Goal: Information Seeking & Learning: Learn about a topic

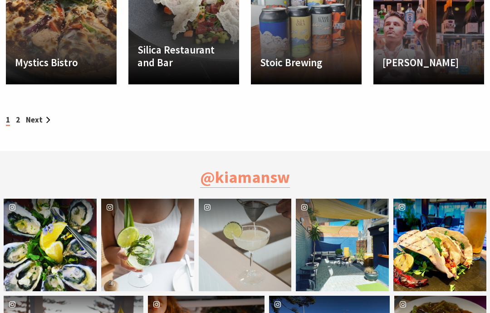
scroll to position [1028, 0]
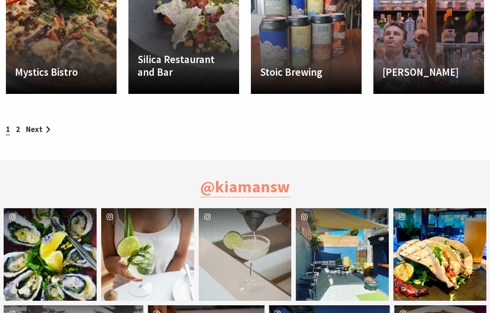
click at [28, 126] on link "Next" at bounding box center [38, 129] width 24 height 10
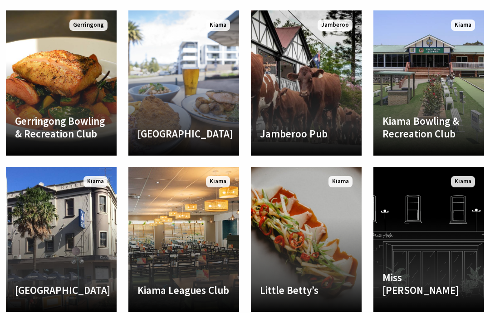
scroll to position [652, 0]
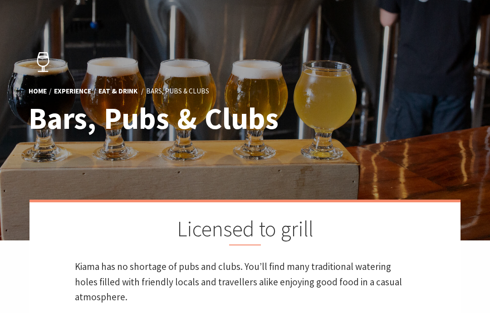
scroll to position [46, 0]
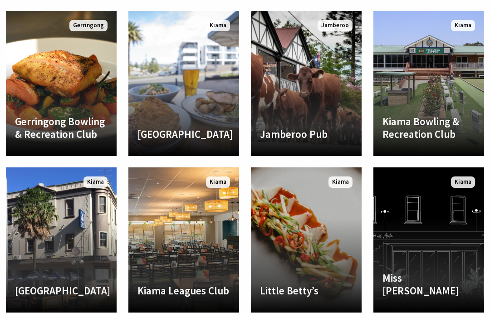
scroll to position [317, 487]
click at [195, 245] on link "Kiama Leagues Club Located in the centre of town with a fabulous outlook across…" at bounding box center [183, 239] width 111 height 145
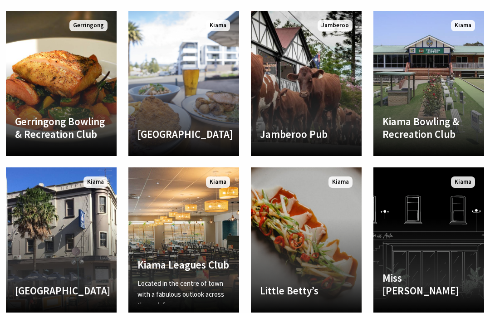
scroll to position [653, 0]
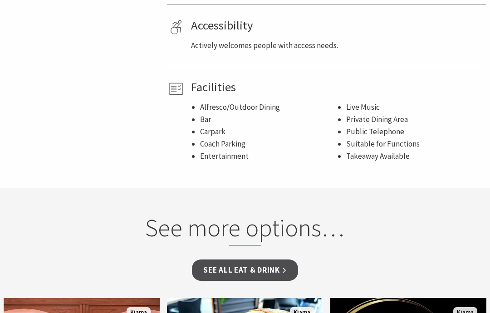
scroll to position [535, 0]
